Goal: Transaction & Acquisition: Purchase product/service

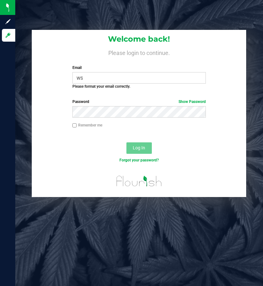
type input "w"
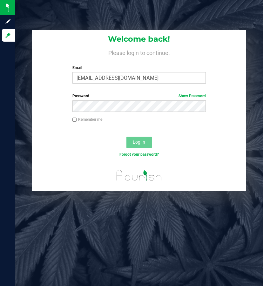
type input "[EMAIL_ADDRESS][DOMAIN_NAME]"
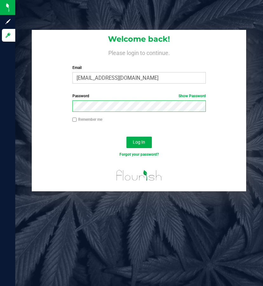
click at [126, 137] on button "Log In" at bounding box center [138, 142] width 25 height 11
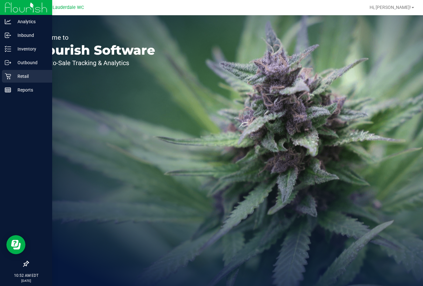
click at [5, 72] on div "Retail" at bounding box center [27, 76] width 50 height 13
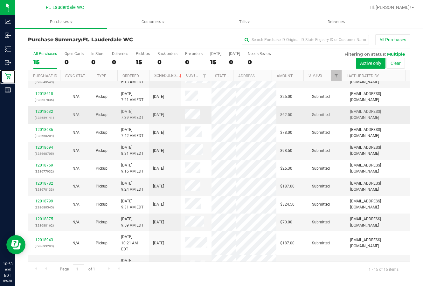
scroll to position [102, 0]
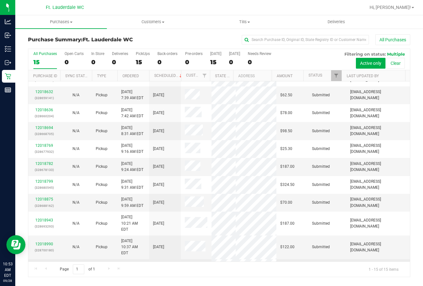
click at [36, 271] on p "(328702748)" at bounding box center [44, 274] width 24 height 6
click at [41, 265] on link "12019016" at bounding box center [44, 267] width 18 height 4
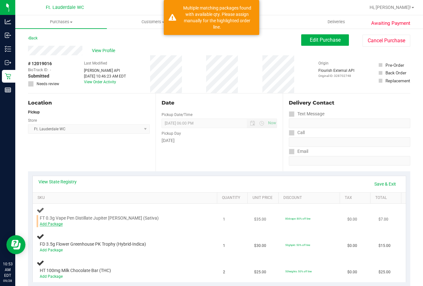
click at [43, 222] on link "Add Package" at bounding box center [51, 224] width 23 height 4
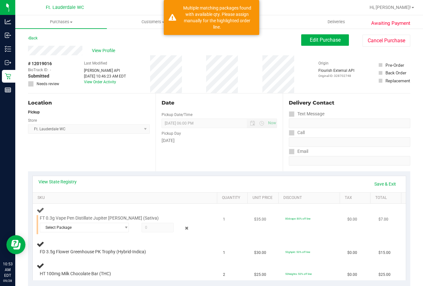
click at [71, 222] on div "FT 0.3g Vape Pen Distillate Jupiter [PERSON_NAME] (Sativa) Select Package 73423…" at bounding box center [119, 224] width 164 height 19
click at [72, 224] on span "Select Package" at bounding box center [80, 227] width 81 height 9
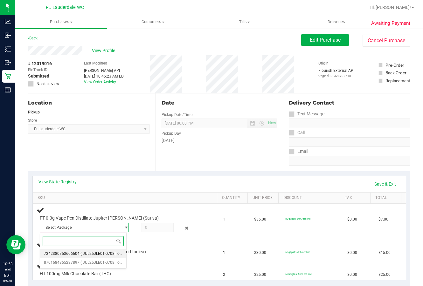
click at [80, 252] on span "( JUL25JLE01-0708 | orig: FLSRWGM-20250714-1728 )" at bounding box center [127, 253] width 94 height 4
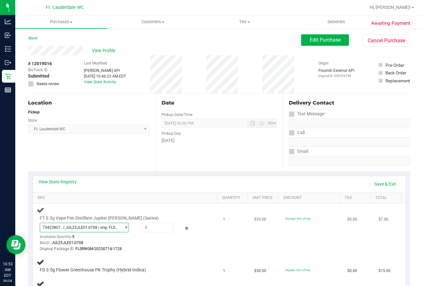
click at [80, 229] on span "( JUL25JLE01-0708 | orig: FLSRWGM-20250714-1728 )" at bounding box center [90, 227] width 55 height 4
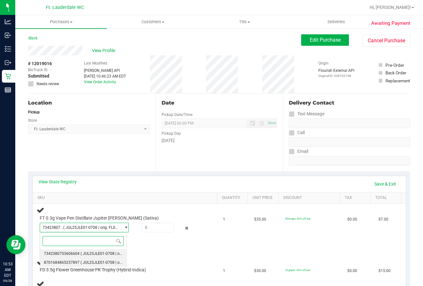
click at [78, 259] on li "8701684865237897 ( JUL25JLE01-0708 | orig: FLSRWGM-20250714-1757 )" at bounding box center [83, 262] width 86 height 9
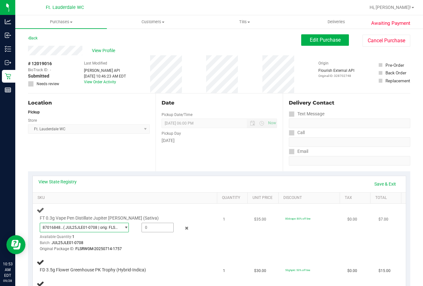
click at [157, 225] on span at bounding box center [157, 228] width 32 height 10
type input "1"
type input "1.0000"
click at [178, 177] on div "View State Registry Save & Exit" at bounding box center [219, 184] width 373 height 16
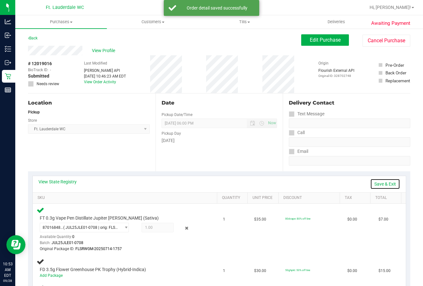
click at [263, 184] on link "Save & Exit" at bounding box center [385, 184] width 30 height 11
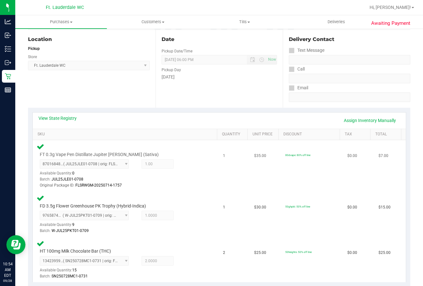
scroll to position [222, 0]
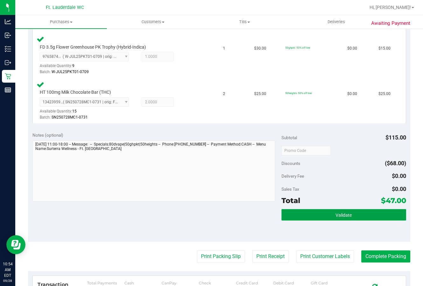
click at [263, 213] on button "Validate" at bounding box center [343, 214] width 125 height 11
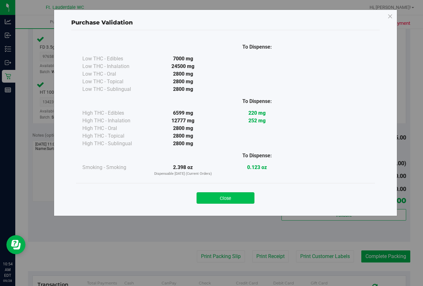
click at [251, 190] on div "Close" at bounding box center [225, 196] width 289 height 16
click at [249, 200] on button "Close" at bounding box center [225, 197] width 58 height 11
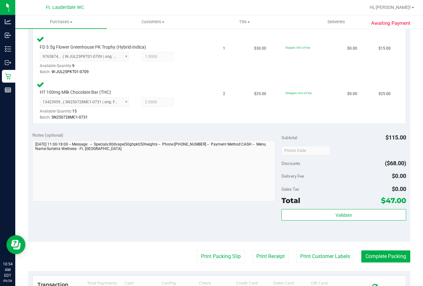
click at [220, 249] on purchase-details "Back Edit Purchase Cancel Purchase View Profile # 12019016 BioTrack ID: - Submi…" at bounding box center [219, 103] width 382 height 583
click at [224, 265] on purchase-details "Back Edit Purchase Cancel Purchase View Profile # 12019016 BioTrack ID: - Submi…" at bounding box center [219, 103] width 382 height 583
click at [223, 258] on button "Print Packing Slip" at bounding box center [221, 256] width 48 height 12
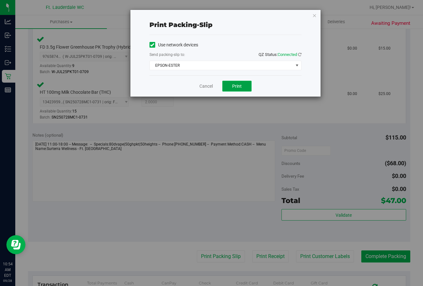
click at [236, 85] on span "Print" at bounding box center [237, 86] width 10 height 5
click at [204, 86] on link "Cancel" at bounding box center [205, 86] width 13 height 7
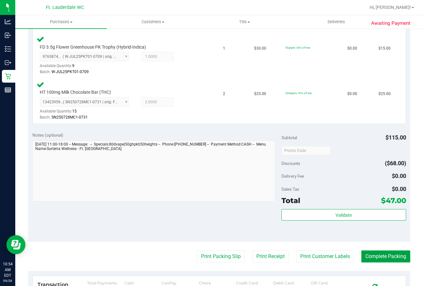
click at [263, 253] on button "Complete Packing" at bounding box center [385, 256] width 49 height 12
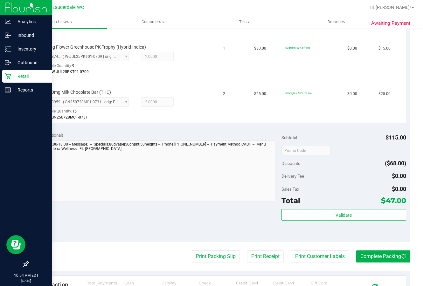
click at [9, 76] on icon at bounding box center [8, 76] width 6 height 6
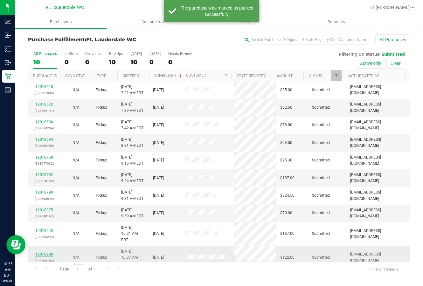
click at [52, 252] on link "12018990" at bounding box center [44, 254] width 18 height 4
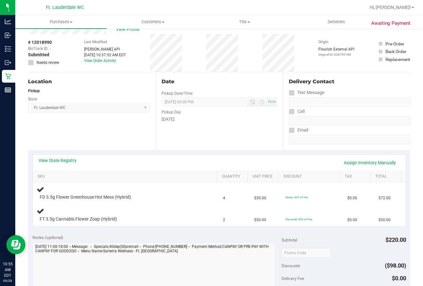
scroll to position [32, 0]
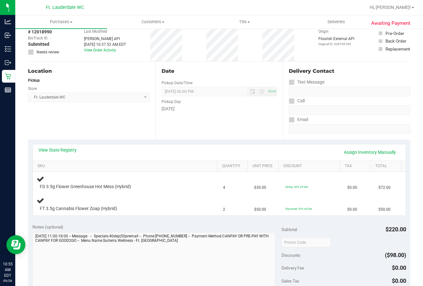
click at [140, 109] on div "Location Pickup Store Ft. Lauderdale WC Select Store [PERSON_NAME][GEOGRAPHIC_D…" at bounding box center [91, 101] width 127 height 78
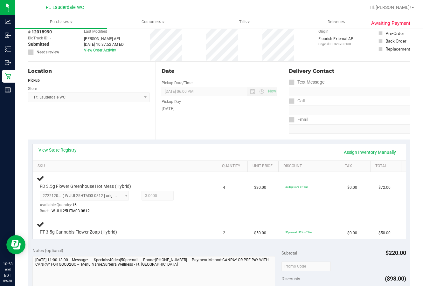
click at [104, 127] on div "Location Pickup Store Ft. Lauderdale WC Select Store [PERSON_NAME][GEOGRAPHIC_D…" at bounding box center [91, 101] width 127 height 78
click at [96, 125] on div "Location Pickup Store Ft. Lauderdale WC Select Store [PERSON_NAME][GEOGRAPHIC_D…" at bounding box center [91, 101] width 127 height 78
click at [103, 126] on div "Location Pickup Store Ft. Lauderdale WC Select Store [PERSON_NAME][GEOGRAPHIC_D…" at bounding box center [91, 101] width 127 height 78
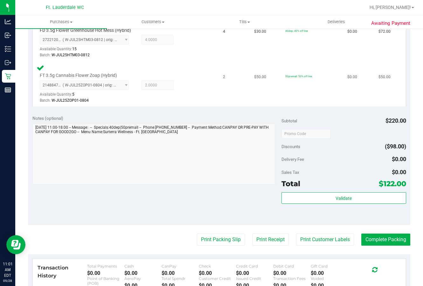
scroll to position [286, 0]
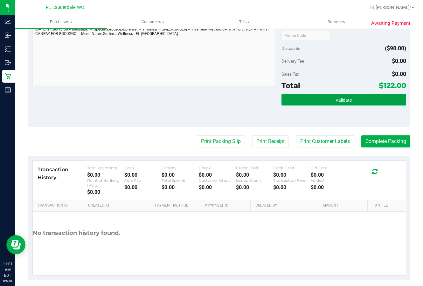
click at [263, 101] on span "Validate" at bounding box center [343, 100] width 16 height 5
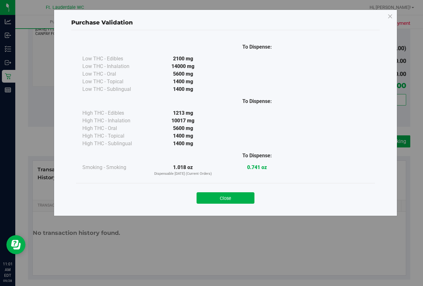
click at [236, 204] on div "Close" at bounding box center [225, 196] width 299 height 26
click at [226, 214] on div "Purchase Validation To Dispense: Low THC - Edibles 2100 mg" at bounding box center [225, 113] width 343 height 207
click at [226, 205] on div "Close" at bounding box center [225, 196] width 299 height 26
click at [226, 201] on button "Close" at bounding box center [225, 197] width 58 height 11
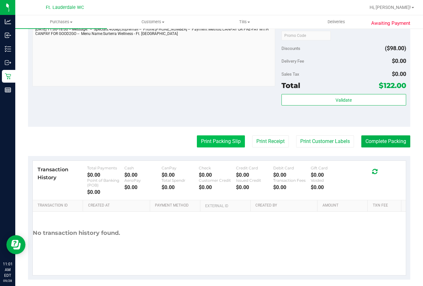
click at [215, 146] on button "Print Packing Slip" at bounding box center [221, 141] width 48 height 12
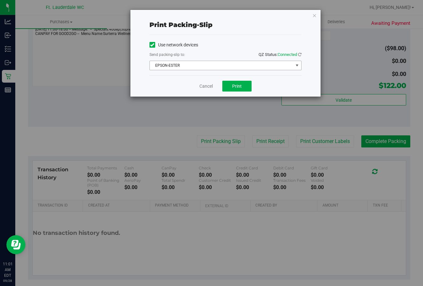
click at [232, 56] on div "Send packing-slip to: QZ Status: Connected" at bounding box center [225, 55] width 152 height 8
click at [230, 64] on span "EPSON-ESTER" at bounding box center [221, 65] width 143 height 9
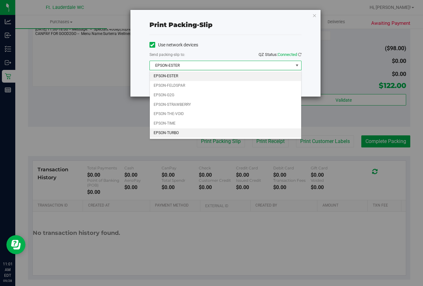
click at [179, 133] on li "EPSON-TURBO" at bounding box center [225, 133] width 151 height 10
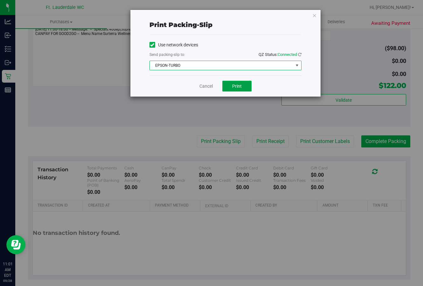
click at [249, 86] on button "Print" at bounding box center [236, 86] width 29 height 11
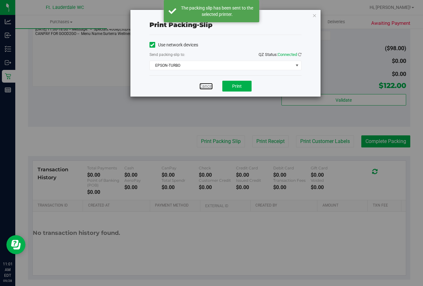
click at [204, 85] on link "Cancel" at bounding box center [205, 86] width 13 height 7
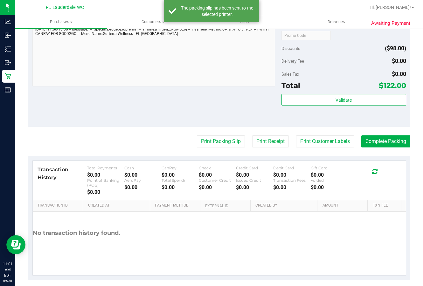
click at [263, 132] on purchase-details "Back Edit Purchase Cancel Purchase View Profile # 12018990 BioTrack ID: - Submi…" at bounding box center [219, 13] width 382 height 531
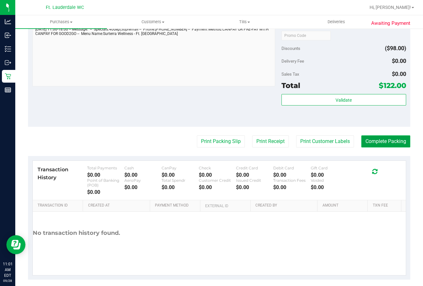
click at [263, 139] on button "Complete Packing" at bounding box center [385, 141] width 49 height 12
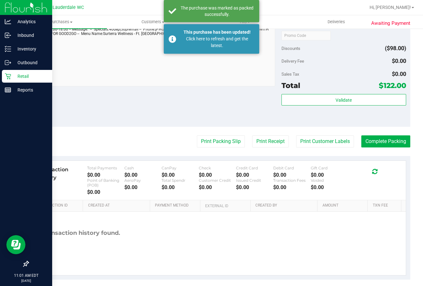
click at [12, 72] on div "Retail" at bounding box center [27, 76] width 50 height 13
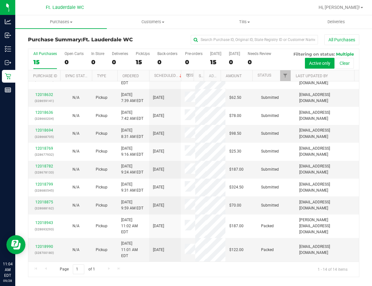
scroll to position [139, 0]
click at [32, 196] on td "12018875 (328688162)" at bounding box center [44, 205] width 32 height 18
click at [41, 200] on link "12018875" at bounding box center [44, 202] width 18 height 4
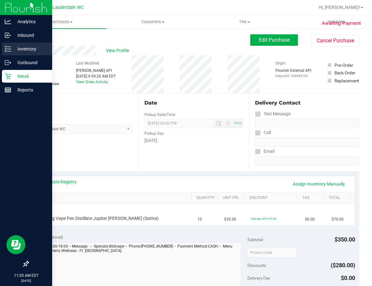
click at [12, 50] on p "Inventory" at bounding box center [30, 49] width 38 height 8
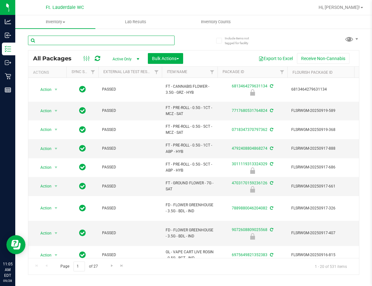
click at [88, 41] on input "text" at bounding box center [101, 41] width 147 height 10
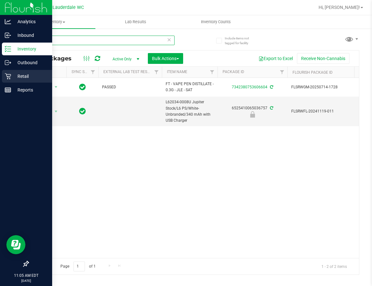
type input "jupiter"
click at [25, 74] on p "Retail" at bounding box center [30, 76] width 38 height 8
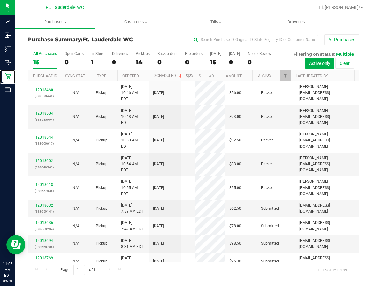
scroll to position [157, 0]
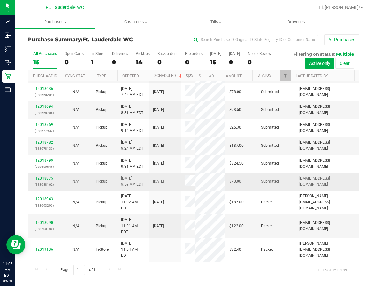
click at [40, 180] on link "12018875" at bounding box center [44, 178] width 18 height 4
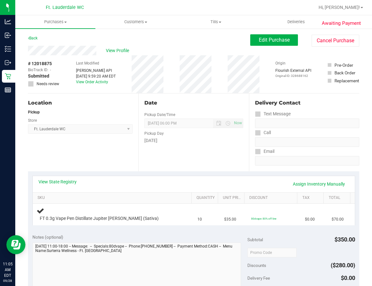
click at [119, 149] on div "Location Pickup Store Ft. Lauderdale WC Select Store [PERSON_NAME][GEOGRAPHIC_D…" at bounding box center [83, 132] width 110 height 78
click at [263, 41] on span "Edit Purchase" at bounding box center [274, 40] width 31 height 6
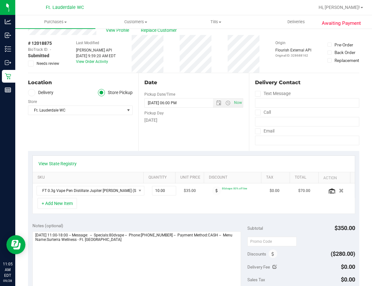
scroll to position [32, 0]
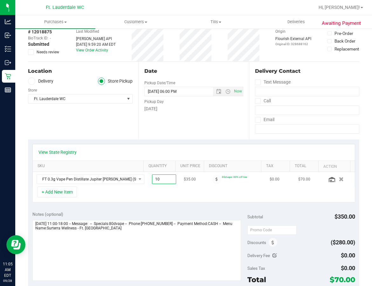
click at [162, 178] on span "10.00 10" at bounding box center [164, 179] width 24 height 10
click at [162, 178] on input "10" at bounding box center [164, 179] width 24 height 9
type input "9"
type input "9.00"
click at [167, 197] on div "+ Add New Item" at bounding box center [193, 195] width 323 height 16
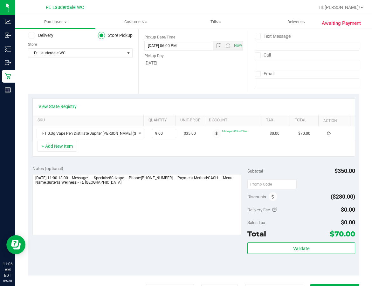
scroll to position [127, 0]
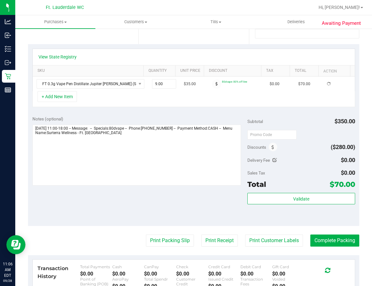
click at [166, 197] on div "Notes (optional) Subtotal $350.00 Discounts ($280.00) Delivery Fee $0.00 Sales …" at bounding box center [193, 169] width 331 height 114
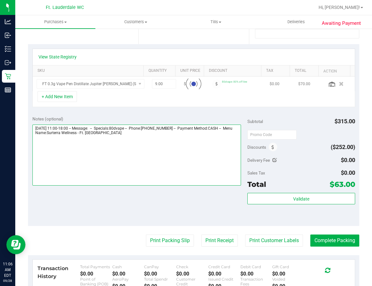
click at [165, 164] on textarea at bounding box center [136, 155] width 209 height 61
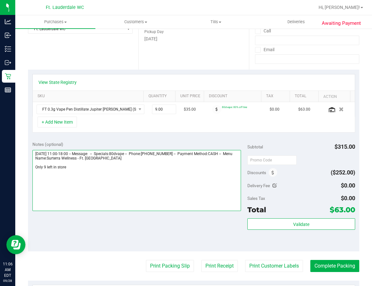
scroll to position [0, 0]
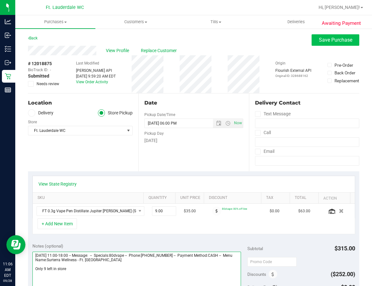
type textarea "[DATE] 11:00-18:00 -- Message: -- Specials:80dvape -- Phone:[PHONE_NUMBER] -- P…"
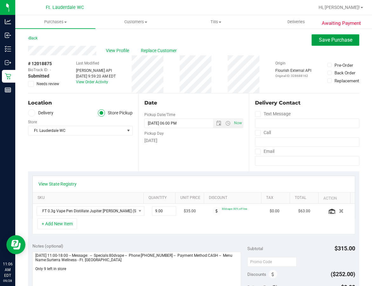
click at [263, 39] on span "Save Purchase" at bounding box center [335, 40] width 33 height 6
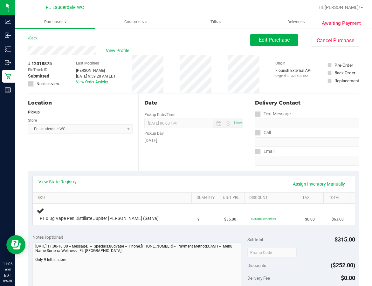
click at [249, 162] on div "Delivery Contact Text Message Call Email" at bounding box center [304, 132] width 110 height 78
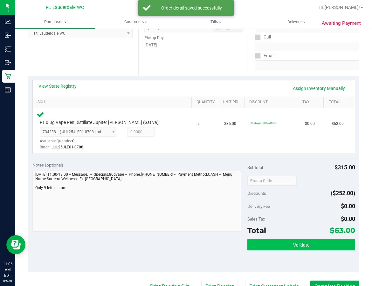
scroll to position [159, 0]
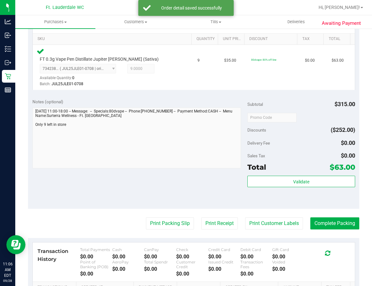
click at [263, 175] on div "Subtotal $315.00 Discounts ($252.00) Delivery Fee $0.00 Sales Tax $0.00 Total $…" at bounding box center [300, 152] width 107 height 106
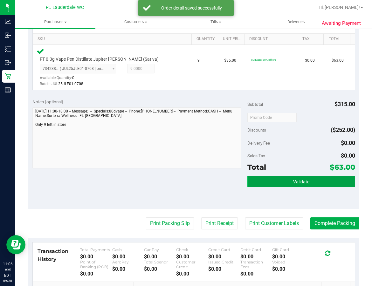
click at [263, 179] on button "Validate" at bounding box center [300, 181] width 107 height 11
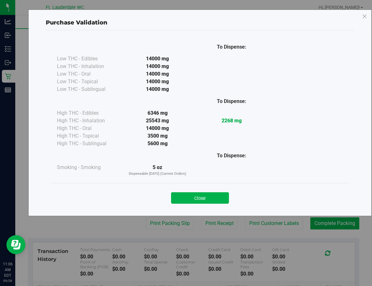
click at [190, 191] on div "Close" at bounding box center [199, 196] width 289 height 16
click at [194, 194] on button "Close" at bounding box center [200, 197] width 58 height 11
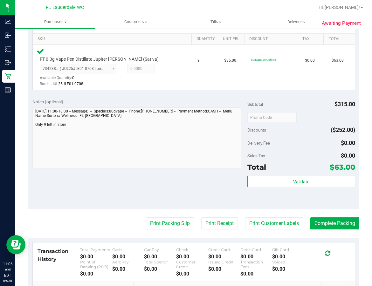
click at [195, 197] on div "Notes (optional) Subtotal $315.00 Discounts ($252.00) Delivery Fee $0.00 Sales …" at bounding box center [193, 151] width 331 height 114
click at [181, 212] on purchase-details "Back Edit Purchase Cancel Purchase View Profile # 12018875 BioTrack ID: - Submi…" at bounding box center [193, 118] width 331 height 486
click at [181, 216] on purchase-details "Back Edit Purchase Cancel Purchase View Profile # 12018875 BioTrack ID: - Submi…" at bounding box center [193, 118] width 331 height 486
click at [181, 222] on button "Print Packing Slip" at bounding box center [170, 223] width 48 height 12
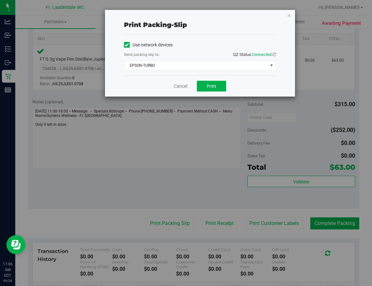
click at [196, 84] on div "Cancel Print" at bounding box center [200, 85] width 152 height 21
click at [201, 85] on button "Print" at bounding box center [211, 86] width 29 height 11
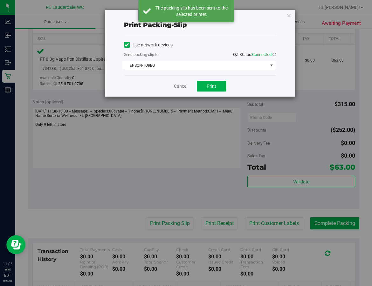
click at [181, 86] on link "Cancel" at bounding box center [180, 86] width 13 height 7
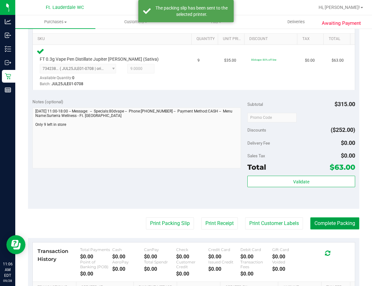
click at [263, 220] on button "Complete Packing" at bounding box center [334, 223] width 49 height 12
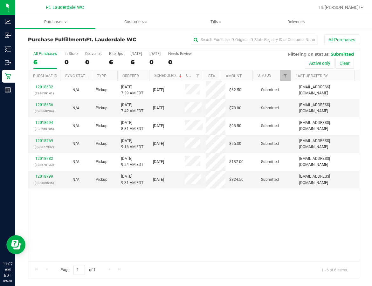
click at [138, 242] on div "12018632 (328659141) N/A Pickup [DATE] 7:39 AM EDT 9/28/2025 $62.50 Submitted […" at bounding box center [193, 171] width 331 height 180
click at [121, 228] on div "12018632 (328659141) N/A Pickup [DATE] 7:39 AM EDT 9/28/2025 $62.50 Submitted […" at bounding box center [193, 171] width 331 height 180
drag, startPoint x: 83, startPoint y: 238, endPoint x: 83, endPoint y: 232, distance: 6.4
drag, startPoint x: 83, startPoint y: 232, endPoint x: 54, endPoint y: 176, distance: 63.0
click at [62, 198] on div "12018632 (328659141) N/A Pickup [DATE] 7:39 AM EDT 9/28/2025 $62.50 Submitted […" at bounding box center [193, 171] width 331 height 180
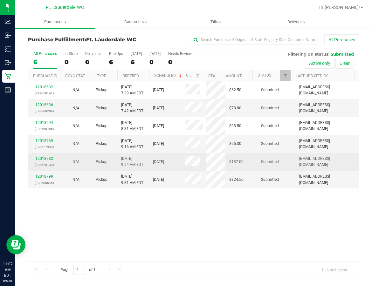
click at [47, 154] on td "12018782 (328678133)" at bounding box center [44, 162] width 32 height 18
click at [48, 158] on link "12018782" at bounding box center [44, 158] width 18 height 4
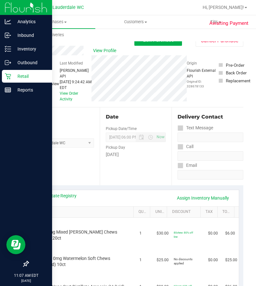
drag, startPoint x: 9, startPoint y: 71, endPoint x: 19, endPoint y: 81, distance: 15.1
click at [9, 71] on div "Retail" at bounding box center [27, 76] width 50 height 13
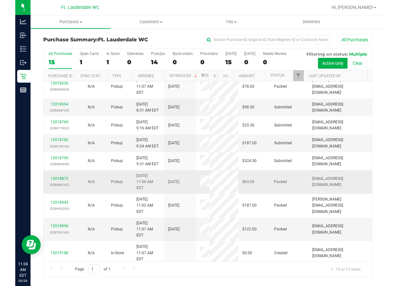
scroll to position [175, 0]
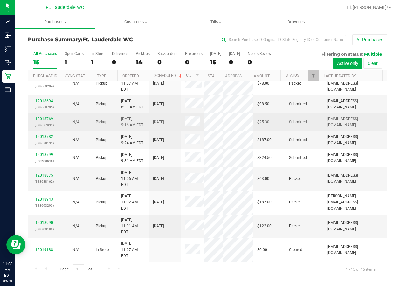
drag, startPoint x: 44, startPoint y: 110, endPoint x: 44, endPoint y: 107, distance: 3.2
click at [44, 116] on div "12018769 (328677932)" at bounding box center [44, 122] width 24 height 12
click at [44, 117] on link "12018769" at bounding box center [44, 119] width 18 height 4
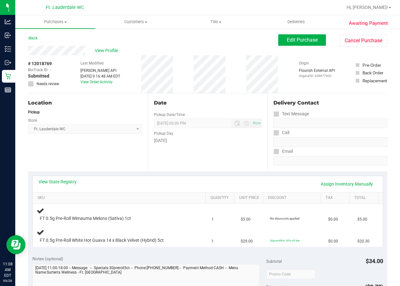
click at [182, 145] on div "Date Pickup Date/Time [DATE] Now [DATE] 06:00 PM Now Pickup Day [DATE]" at bounding box center [208, 132] width 120 height 78
click at [70, 142] on div "Location Pickup Store Ft. Lauderdale WC Select Store [PERSON_NAME][GEOGRAPHIC_D…" at bounding box center [88, 132] width 120 height 78
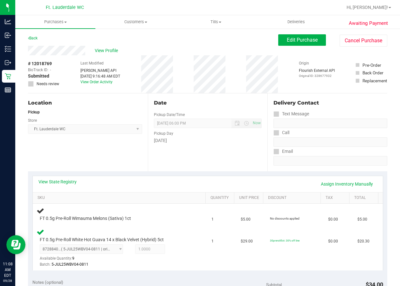
click at [165, 154] on div "Date Pickup Date/Time [DATE] Now [DATE] 06:00 PM Now Pickup Day [DATE]" at bounding box center [208, 132] width 120 height 78
click at [229, 166] on div "Date Pickup Date/Time [DATE] Now [DATE] 06:00 PM Now Pickup Day [DATE]" at bounding box center [208, 132] width 120 height 78
click at [229, 161] on div "Date Pickup Date/Time [DATE] Now [DATE] 06:00 PM Now Pickup Day [DATE]" at bounding box center [208, 132] width 120 height 78
click at [76, 156] on div "Location Pickup Store Ft. Lauderdale WC Select Store [PERSON_NAME][GEOGRAPHIC_D…" at bounding box center [88, 132] width 120 height 78
click at [82, 149] on div "Location Pickup Store Ft. Lauderdale WC Select Store [PERSON_NAME][GEOGRAPHIC_D…" at bounding box center [88, 132] width 120 height 78
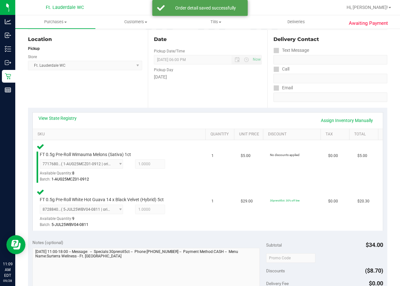
scroll to position [222, 0]
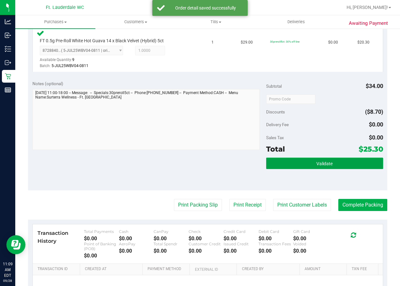
click at [263, 167] on button "Validate" at bounding box center [324, 163] width 117 height 11
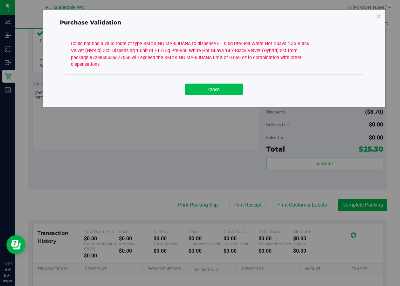
click at [222, 88] on button "Close" at bounding box center [214, 89] width 58 height 11
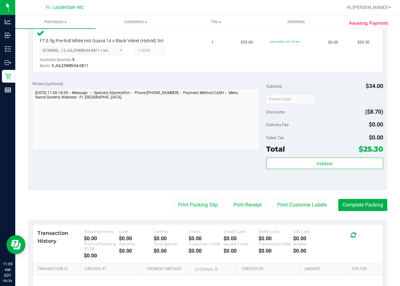
scroll to position [32, 0]
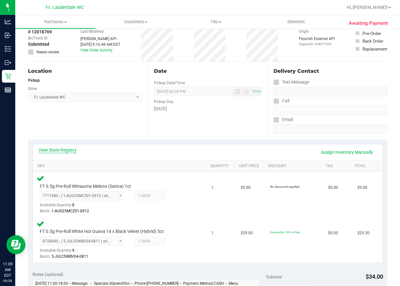
click at [58, 149] on link "View State Registry" at bounding box center [57, 150] width 38 height 6
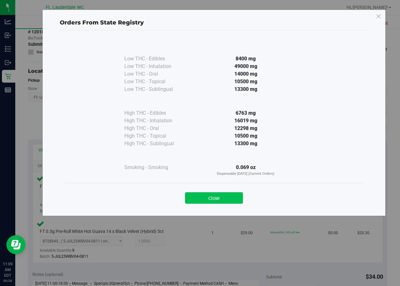
click at [207, 195] on button "Close" at bounding box center [214, 197] width 58 height 11
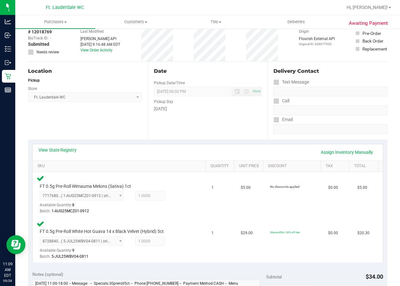
click at [62, 153] on div "View State Registry Assign Inventory Manually" at bounding box center [207, 152] width 338 height 11
click at [64, 152] on link "View State Registry" at bounding box center [57, 150] width 38 height 6
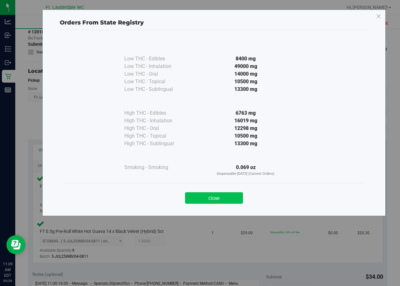
click at [234, 197] on button "Close" at bounding box center [214, 197] width 58 height 11
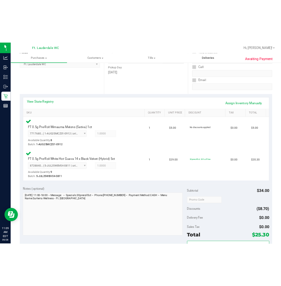
scroll to position [0, 0]
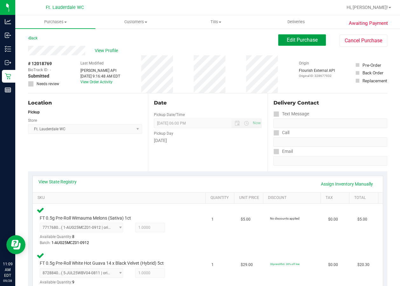
click at [263, 38] on span "Edit Purchase" at bounding box center [302, 40] width 31 height 6
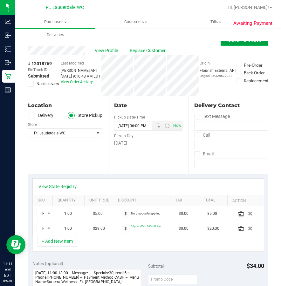
click at [227, 44] on button "Save Purchase" at bounding box center [245, 39] width 48 height 11
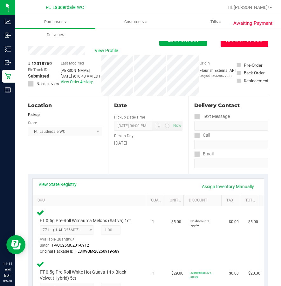
click at [238, 42] on button "Cancel Purchase" at bounding box center [245, 41] width 48 height 12
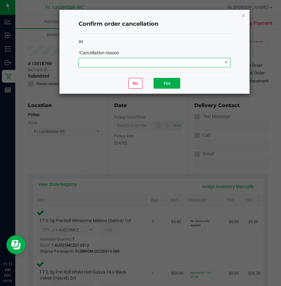
click at [127, 59] on span at bounding box center [150, 62] width 143 height 9
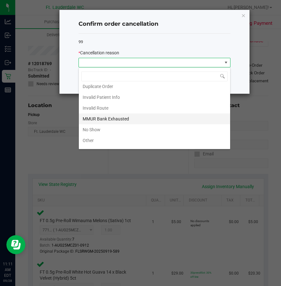
scroll to position [34, 0]
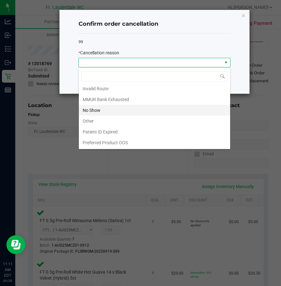
click at [100, 108] on li "No Show" at bounding box center [154, 110] width 151 height 11
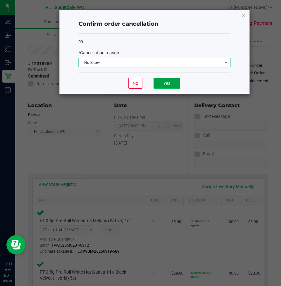
click at [167, 81] on button "Yes" at bounding box center [167, 83] width 27 height 11
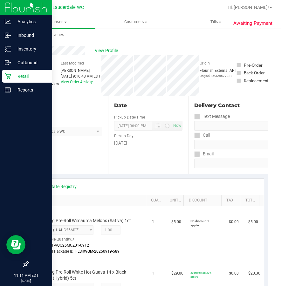
click at [13, 76] on p "Retail" at bounding box center [30, 76] width 38 height 8
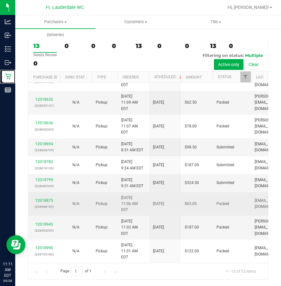
scroll to position [114, 0]
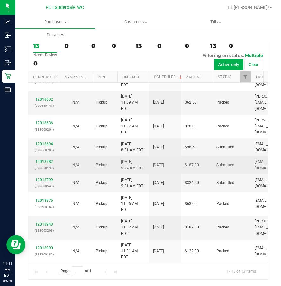
click at [85, 168] on div "N/A" at bounding box center [76, 165] width 24 height 6
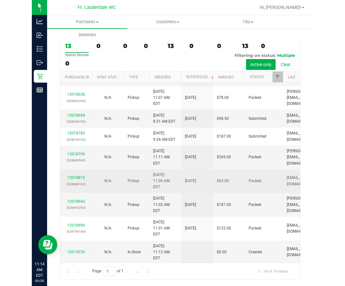
scroll to position [187, 0]
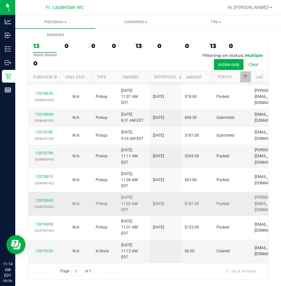
click at [53, 198] on div "12018943 (328693293)" at bounding box center [44, 204] width 24 height 12
click at [49, 198] on link "12018943" at bounding box center [44, 200] width 18 height 4
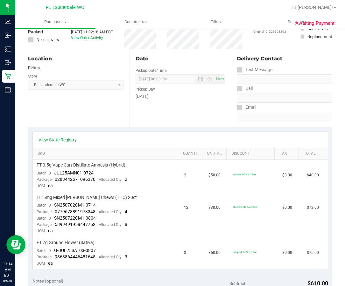
scroll to position [80, 0]
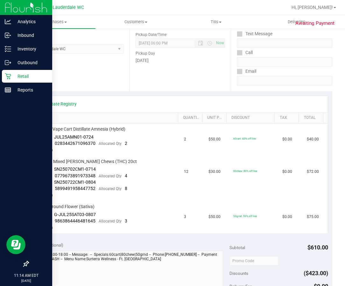
click at [12, 77] on p "Retail" at bounding box center [30, 76] width 38 height 8
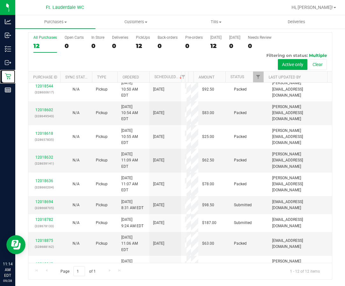
scroll to position [122, 0]
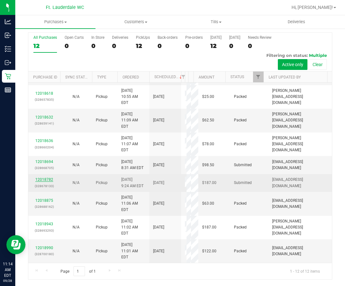
click at [48, 177] on link "12018782" at bounding box center [44, 179] width 18 height 4
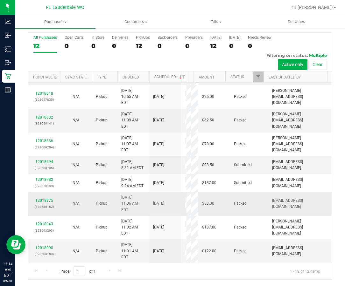
scroll to position [122, 0]
click at [43, 160] on link "12018694" at bounding box center [44, 162] width 18 height 4
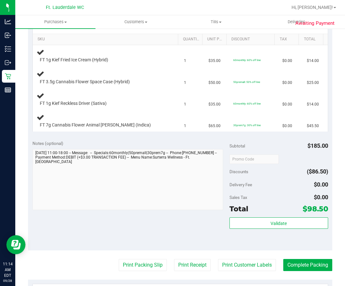
scroll to position [159, 0]
click at [169, 139] on div "Notes (optional) Subtotal $185.00 Discounts ($86.50) Delivery Fee $0.00 Sales T…" at bounding box center [180, 193] width 304 height 114
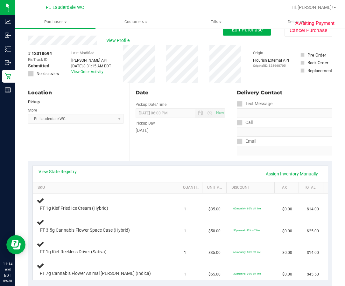
scroll to position [0, 0]
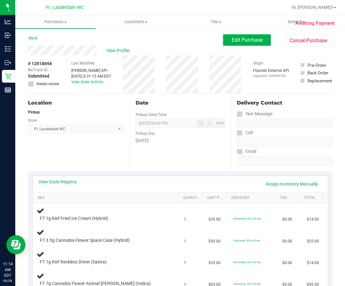
click at [166, 61] on div "# 12018694 BioTrack ID: - Submitted Needs review Last Modified [PERSON_NAME] AP…" at bounding box center [180, 74] width 304 height 38
click at [162, 64] on div "# 12018694 BioTrack ID: - Submitted Needs review Last Modified [PERSON_NAME] AP…" at bounding box center [180, 74] width 304 height 38
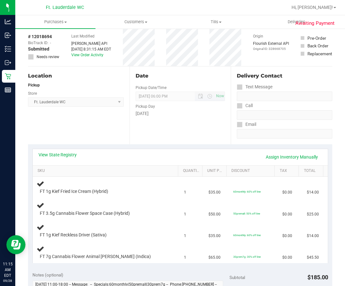
scroll to position [64, 0]
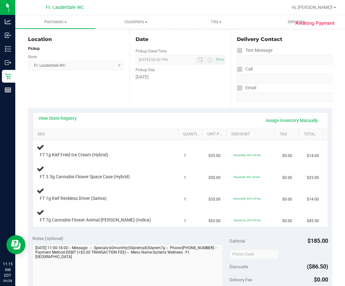
click at [180, 91] on div "Date Pickup Date/Time [DATE] Now [DATE] 06:00 PM Now Pickup Day [DATE]" at bounding box center [179, 69] width 101 height 78
click at [103, 95] on div "Location Pickup Store Ft. Lauderdale WC Select Store [PERSON_NAME][GEOGRAPHIC_D…" at bounding box center [78, 69] width 101 height 78
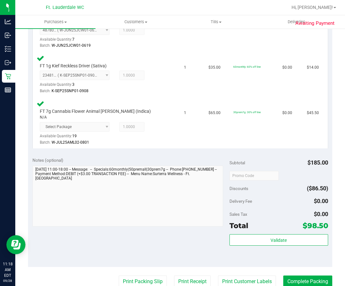
scroll to position [318, 0]
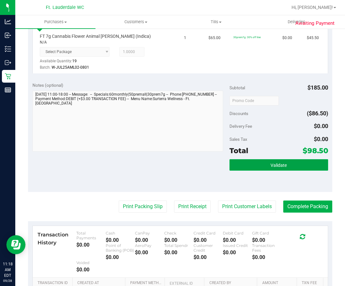
click at [257, 168] on button "Validate" at bounding box center [278, 164] width 99 height 11
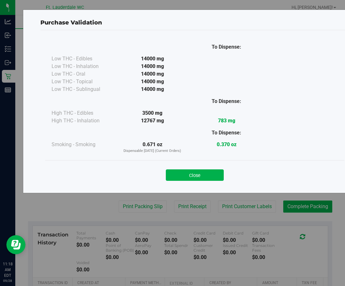
click at [197, 164] on div "Close" at bounding box center [194, 173] width 299 height 26
click at [197, 171] on button "Close" at bounding box center [195, 174] width 58 height 11
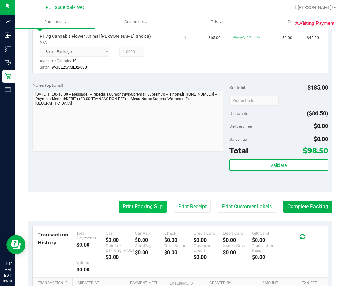
click at [122, 212] on button "Print Packing Slip" at bounding box center [143, 207] width 48 height 12
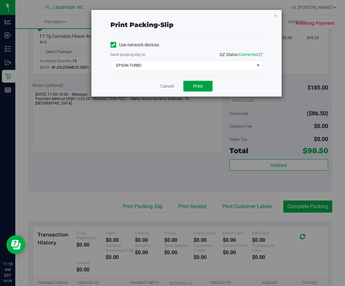
click at [188, 91] on button "Print" at bounding box center [197, 86] width 29 height 11
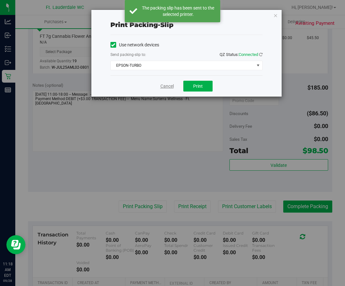
click at [168, 85] on link "Cancel" at bounding box center [166, 86] width 13 height 7
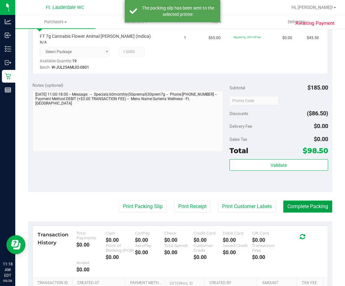
click at [263, 208] on button "Complete Packing" at bounding box center [307, 207] width 49 height 12
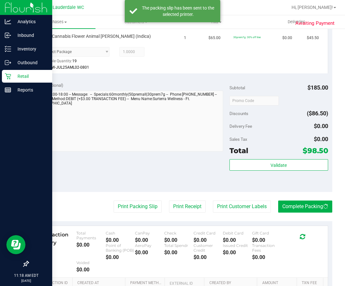
click at [15, 74] on p "Retail" at bounding box center [30, 76] width 38 height 8
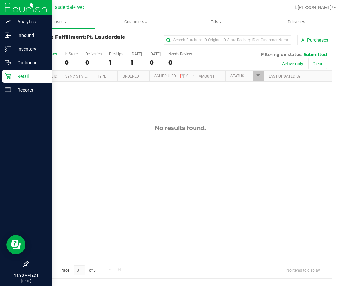
click at [5, 76] on icon at bounding box center [8, 76] width 6 height 6
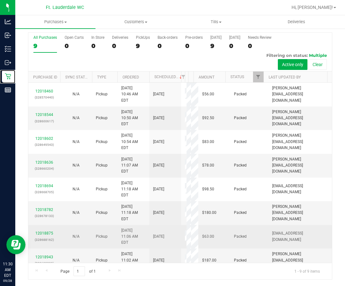
scroll to position [45, 0]
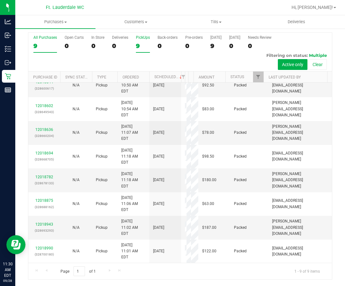
click at [137, 50] on label "PickUps 9" at bounding box center [143, 43] width 14 height 17
click at [0, 0] on input "PickUps 9" at bounding box center [0, 0] width 0 height 0
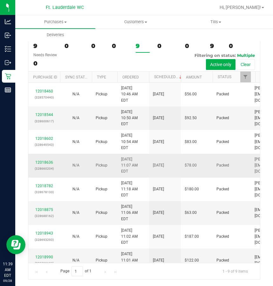
scroll to position [50, 0]
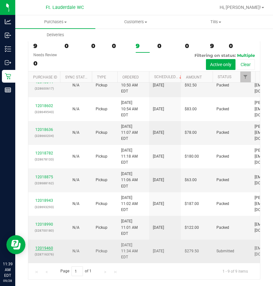
click at [49, 247] on link "12019460" at bounding box center [44, 248] width 18 height 4
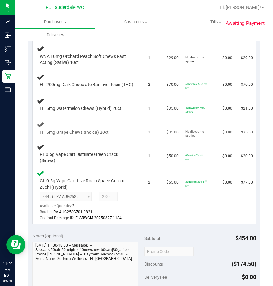
scroll to position [127, 0]
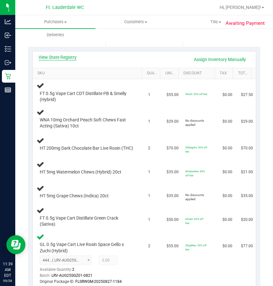
click at [67, 57] on link "View State Registry" at bounding box center [57, 57] width 38 height 6
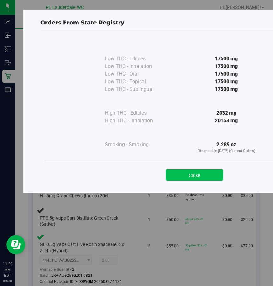
click at [189, 173] on button "Close" at bounding box center [195, 174] width 58 height 11
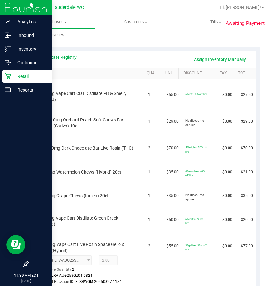
click at [11, 78] on p "Retail" at bounding box center [30, 76] width 38 height 8
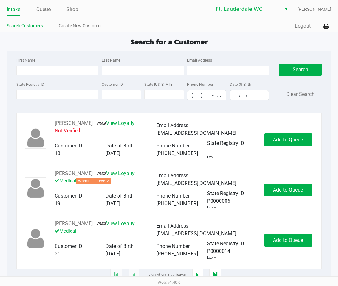
click at [75, 84] on div "State Registry ID" at bounding box center [57, 90] width 85 height 20
click at [75, 96] on input "State Registry ID" at bounding box center [57, 95] width 82 height 10
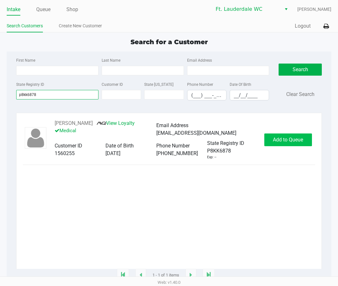
type input "p8kk6878"
click at [296, 142] on span "Add to Queue" at bounding box center [288, 140] width 30 height 6
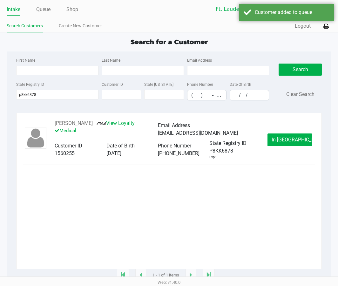
click at [296, 142] on span "In Queue" at bounding box center [298, 140] width 53 height 6
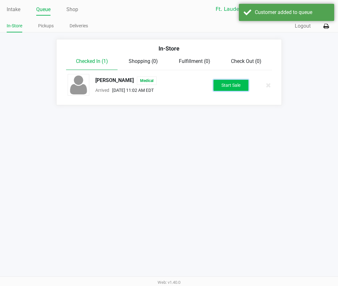
click at [241, 91] on button "Start Sale" at bounding box center [231, 85] width 35 height 11
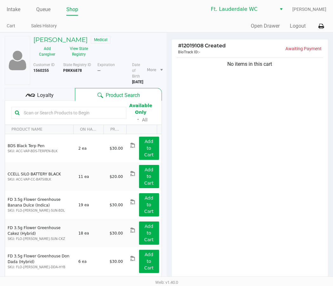
click at [230, 185] on div "No items in this cart" at bounding box center [250, 168] width 157 height 225
click at [210, 198] on div "No items in this cart" at bounding box center [250, 168] width 157 height 225
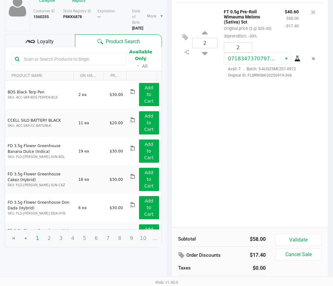
scroll to position [65, 0]
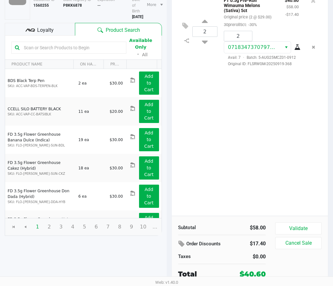
click at [310, 224] on button "Validate" at bounding box center [299, 228] width 46 height 12
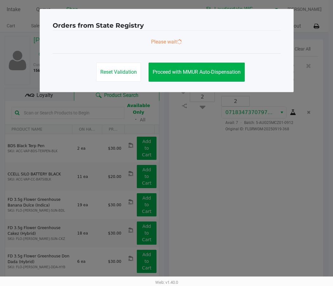
scroll to position [0, 0]
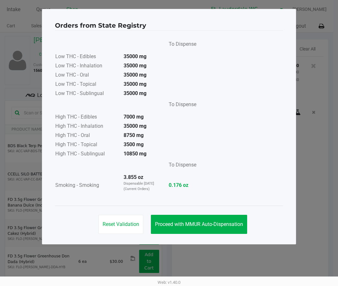
click at [219, 224] on span "Proceed with MMUR Auto-Dispensation" at bounding box center [199, 224] width 88 height 6
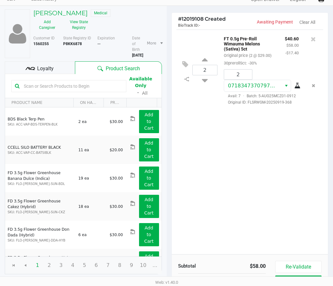
scroll to position [72, 0]
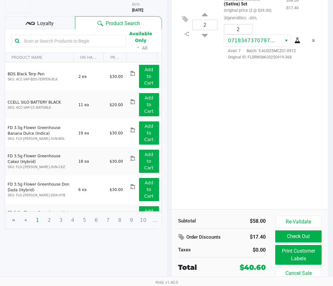
click at [301, 247] on button "Print Customer Labels" at bounding box center [299, 255] width 46 height 20
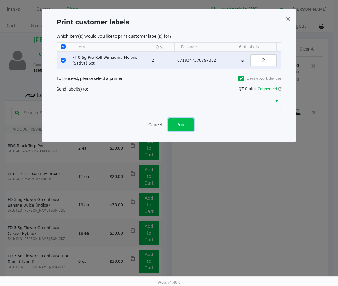
click at [182, 127] on span "Print" at bounding box center [181, 124] width 10 height 5
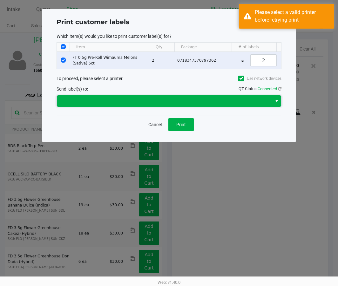
click at [219, 105] on span at bounding box center [165, 101] width 208 height 8
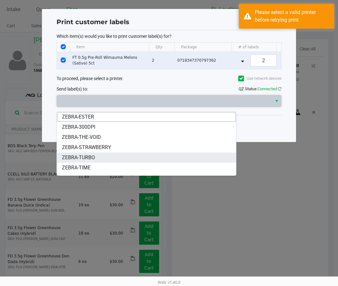
click at [99, 158] on li "ZEBRA-TURBO" at bounding box center [146, 158] width 179 height 10
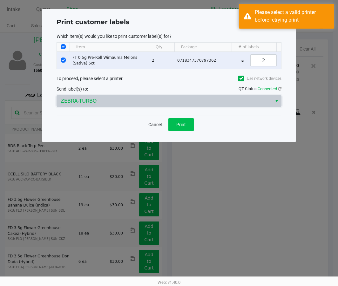
click at [175, 128] on button "Print" at bounding box center [180, 124] width 25 height 13
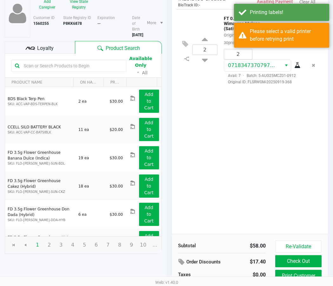
scroll to position [72, 0]
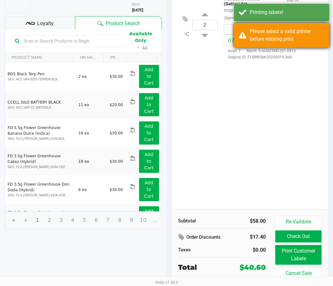
click at [289, 30] on div "Please select a valid printer before retrying print" at bounding box center [287, 35] width 75 height 15
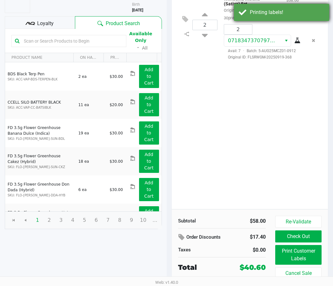
click at [292, 12] on div "Printing labels!" at bounding box center [287, 13] width 75 height 8
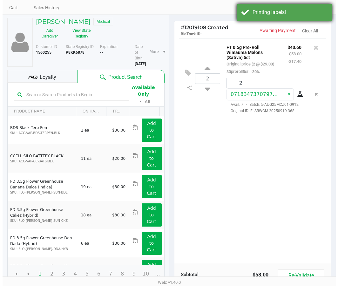
scroll to position [0, 0]
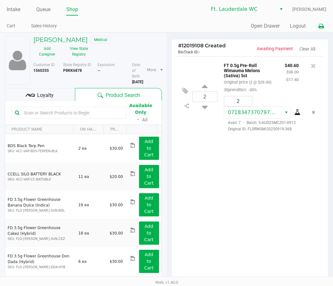
click at [322, 24] on icon at bounding box center [321, 26] width 5 height 4
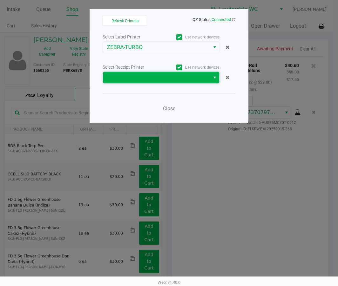
click at [156, 79] on span at bounding box center [156, 78] width 99 height 8
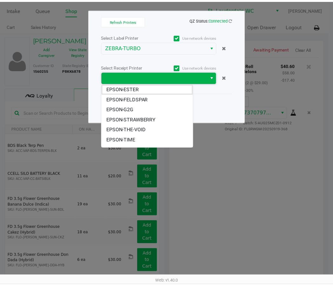
scroll to position [8, 0]
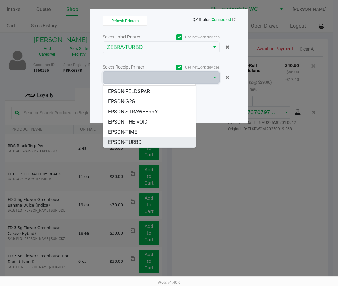
click at [142, 141] on span "EPSON-TURBO" at bounding box center [125, 143] width 34 height 8
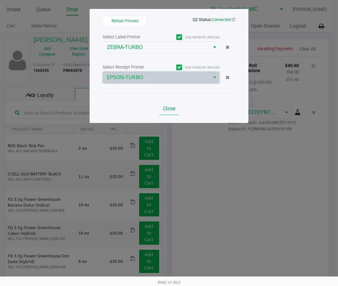
click at [170, 105] on button "Close" at bounding box center [169, 108] width 19 height 13
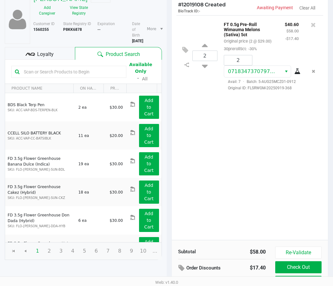
scroll to position [72, 0]
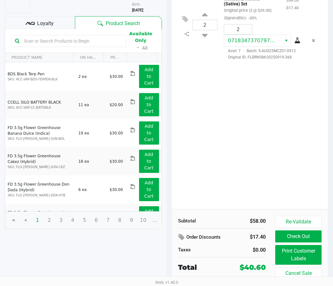
click at [309, 239] on button "Check Out" at bounding box center [299, 236] width 46 height 12
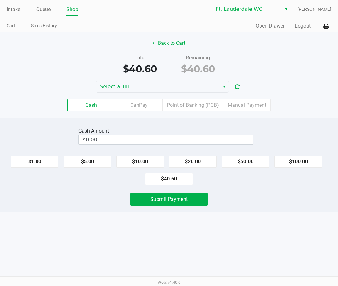
click at [294, 68] on div "Total $40.60 Remaining $40.60" at bounding box center [169, 65] width 348 height 22
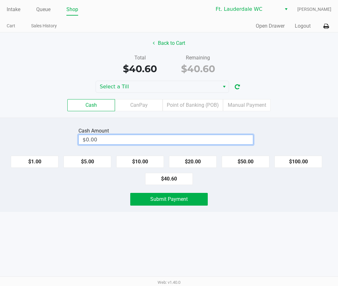
click at [162, 139] on input "$0.00" at bounding box center [166, 139] width 174 height 9
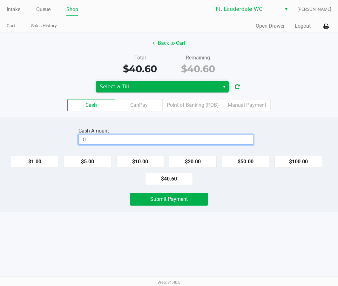
click at [152, 84] on span "Select a Till" at bounding box center [158, 87] width 116 height 8
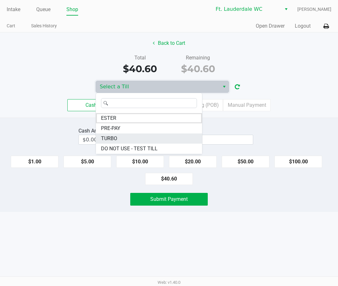
click at [119, 139] on li "TURBO" at bounding box center [149, 138] width 106 height 10
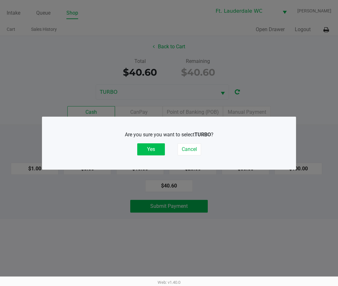
click at [146, 144] on button "Yes" at bounding box center [151, 149] width 28 height 12
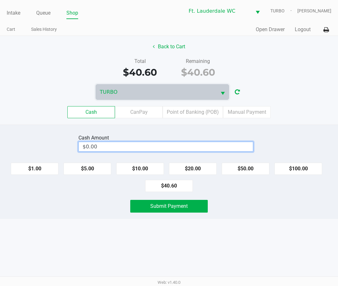
click at [163, 148] on input "$0.00" at bounding box center [166, 146] width 174 height 9
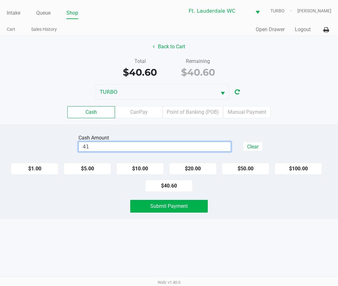
click at [283, 238] on div "Intake Queue Shop Ft. Lauderdale WC TURBO Spencer Sandburg Cart Sales History Q…" at bounding box center [169, 143] width 338 height 286
type input "$41.00"
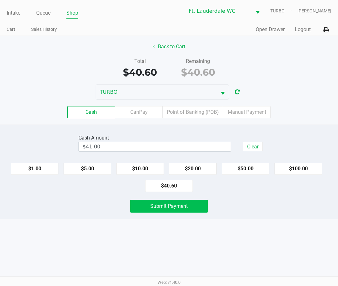
click at [190, 206] on button "Submit Payment" at bounding box center [169, 206] width 78 height 13
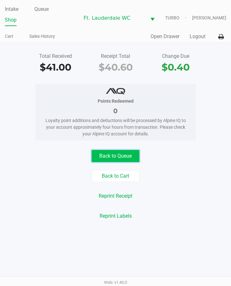
click at [130, 152] on button "Back to Queue" at bounding box center [116, 156] width 48 height 12
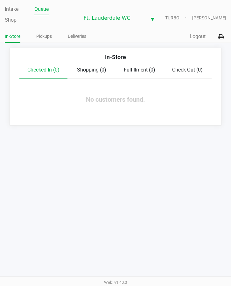
click at [151, 154] on div "Intake Queue Shop Ft. Lauderdale WC TURBO Spencer Sandburg In-Store Pickups Del…" at bounding box center [115, 143] width 231 height 286
click at [180, 170] on div "Intake Queue Shop Ft. Lauderdale WC TURBO Spencer Sandburg In-Store Pickups Del…" at bounding box center [115, 143] width 231 height 286
click at [16, 12] on link "Intake" at bounding box center [12, 9] width 14 height 9
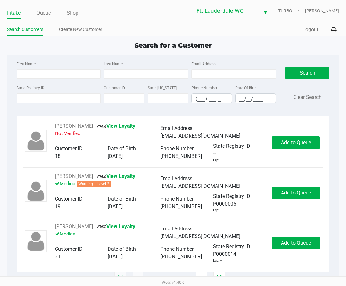
click at [56, 85] on div "State Registry ID" at bounding box center [59, 93] width 88 height 19
click at [51, 75] on input "First Name" at bounding box center [59, 74] width 85 height 10
type input "andrija"
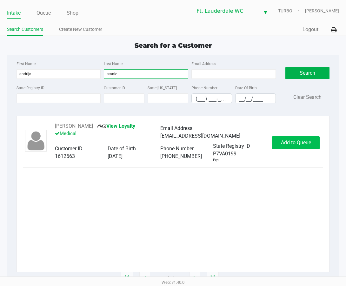
type input "stanic"
click at [292, 139] on button "Add to Queue" at bounding box center [296, 142] width 48 height 13
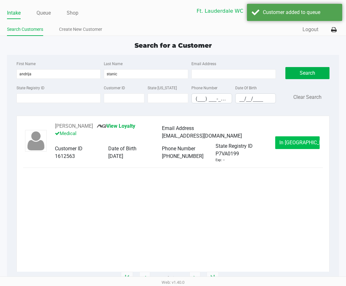
click at [293, 139] on button "In Queue" at bounding box center [298, 142] width 44 height 13
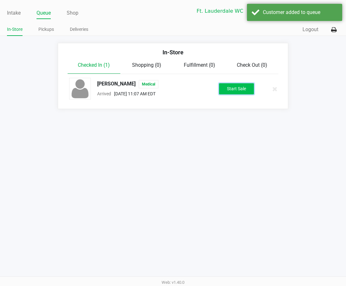
click at [247, 86] on button "Start Sale" at bounding box center [236, 88] width 35 height 11
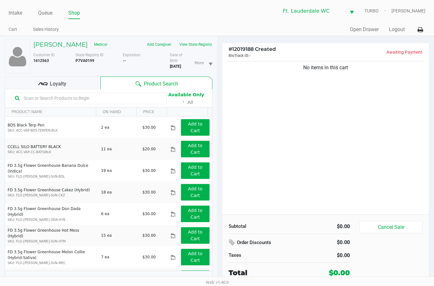
click at [338, 128] on div "No items in this cart" at bounding box center [325, 137] width 207 height 155
click at [331, 128] on div "No items in this cart" at bounding box center [325, 137] width 207 height 155
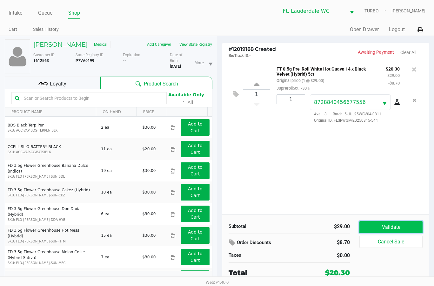
click at [338, 225] on button "Validate" at bounding box center [391, 227] width 63 height 12
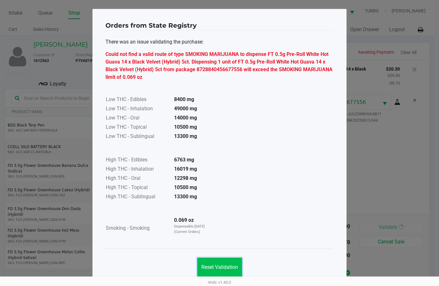
click at [226, 263] on button "Reset Validation" at bounding box center [219, 267] width 45 height 19
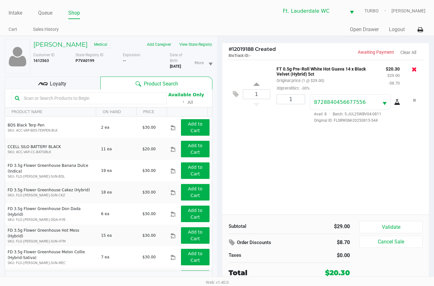
click at [338, 69] on icon at bounding box center [414, 69] width 5 height 6
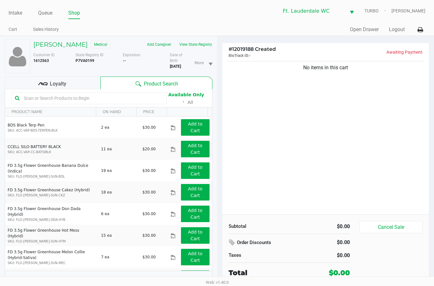
click at [338, 126] on div "No items in this cart" at bounding box center [325, 137] width 207 height 155
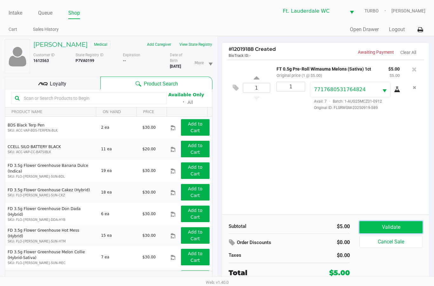
click at [338, 229] on button "Validate" at bounding box center [391, 227] width 63 height 12
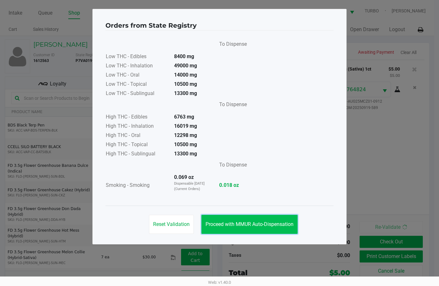
click at [275, 220] on button "Proceed with MMUR Auto-Dispensation" at bounding box center [249, 224] width 96 height 19
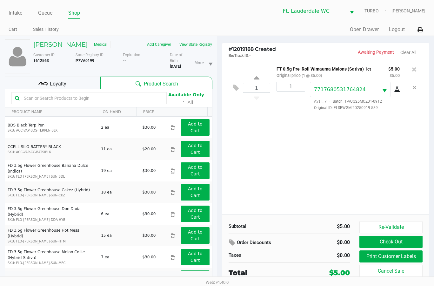
click at [67, 85] on div "Loyalty" at bounding box center [53, 83] width 96 height 13
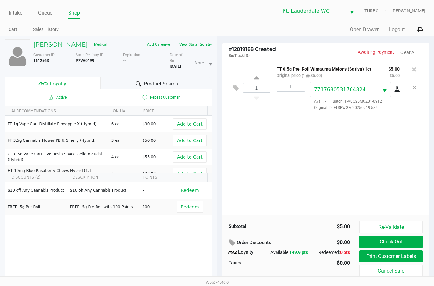
click at [169, 85] on span "Product Search" at bounding box center [161, 84] width 34 height 8
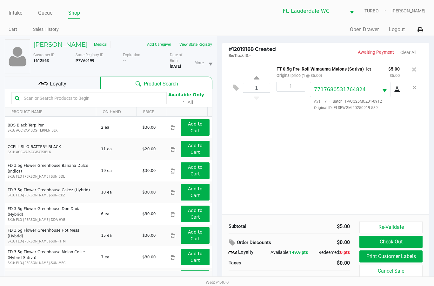
click at [79, 61] on b "P7VA0199" at bounding box center [85, 60] width 19 height 4
copy b "P7VA0199"
click at [172, 65] on b "7/22/1997" at bounding box center [175, 66] width 11 height 4
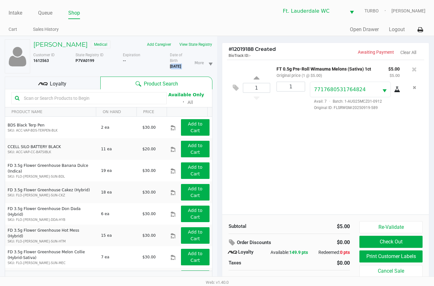
click at [172, 65] on b "7/22/1997" at bounding box center [175, 66] width 11 height 4
copy div "7/22/1997"
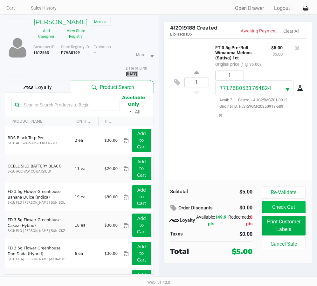
scroll to position [31, 0]
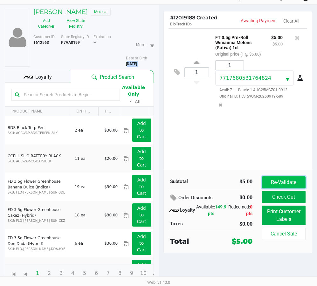
click at [292, 181] on button "Re-Validate" at bounding box center [284, 182] width 44 height 12
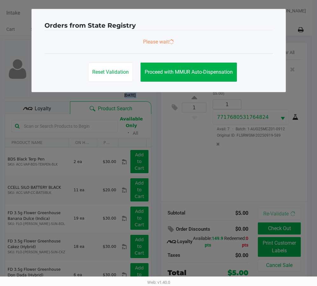
scroll to position [0, 0]
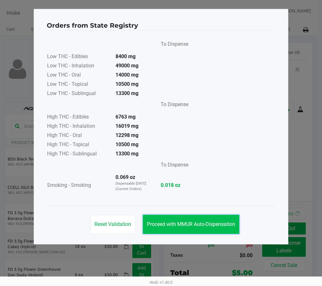
click at [204, 231] on button "Proceed with MMUR Auto-Dispensation" at bounding box center [191, 224] width 96 height 19
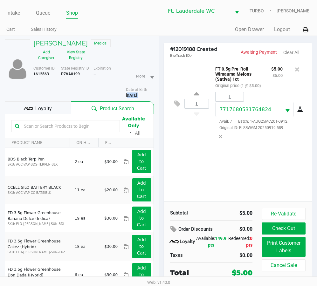
click at [203, 217] on button "Proceed with MMUR Auto-Dispensation" at bounding box center [188, 208] width 96 height 19
click at [45, 106] on span "Loyalty" at bounding box center [43, 109] width 17 height 8
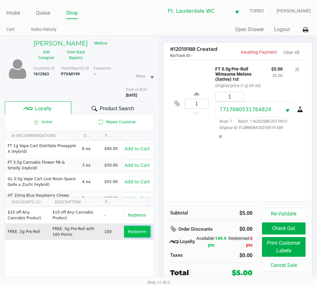
click at [124, 234] on button "Redeem" at bounding box center [137, 231] width 26 height 11
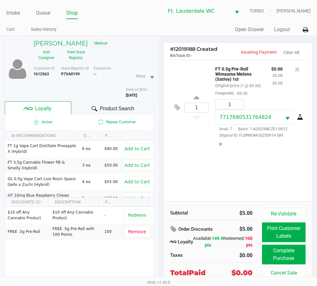
scroll to position [31, 0]
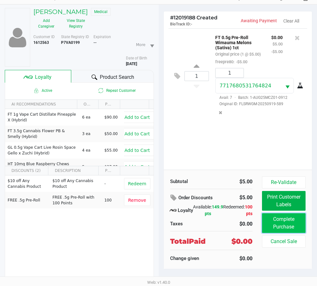
click at [285, 222] on button "Complete Purchase" at bounding box center [284, 223] width 44 height 20
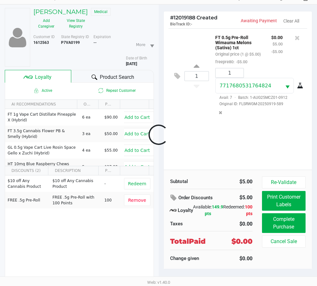
click at [278, 198] on div at bounding box center [158, 134] width 317 height 197
